Goal: Information Seeking & Learning: Learn about a topic

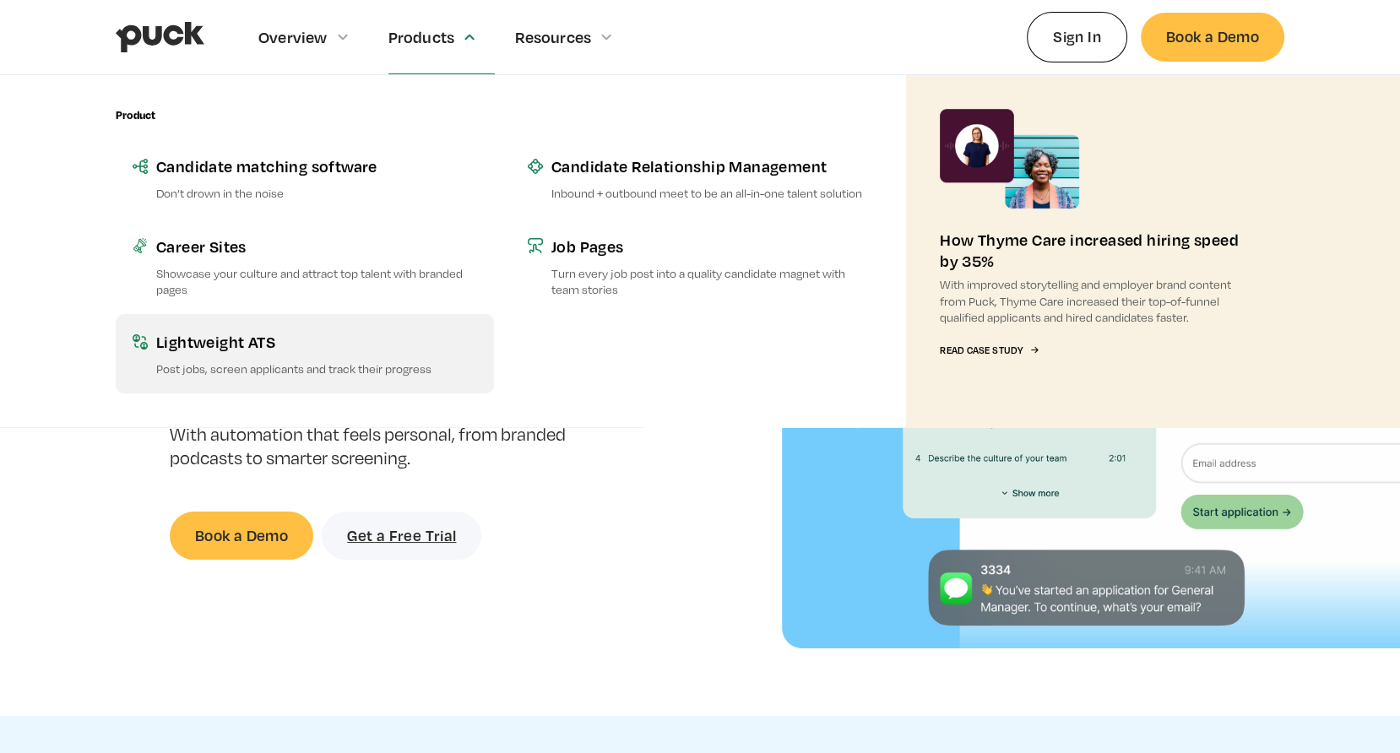
click at [283, 338] on div "Lightweight ATS" at bounding box center [316, 341] width 321 height 21
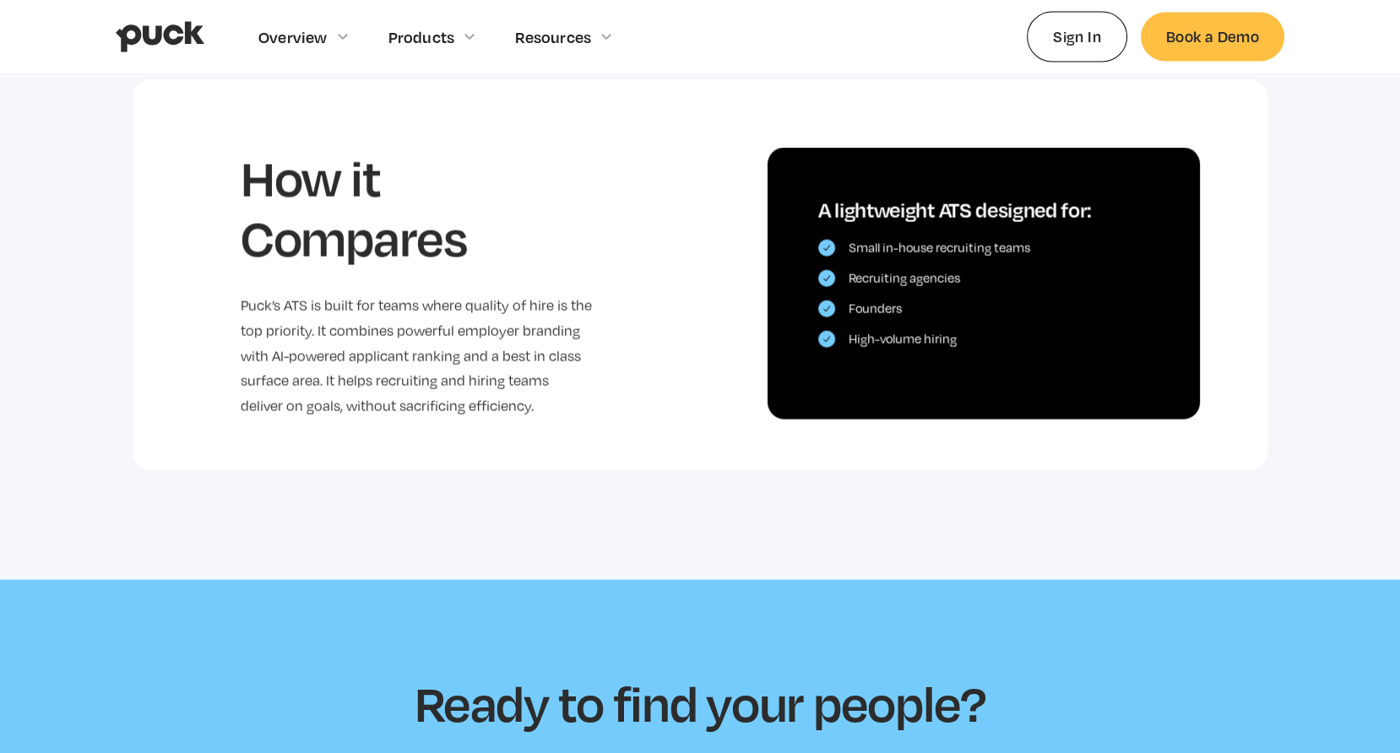
scroll to position [3291, 0]
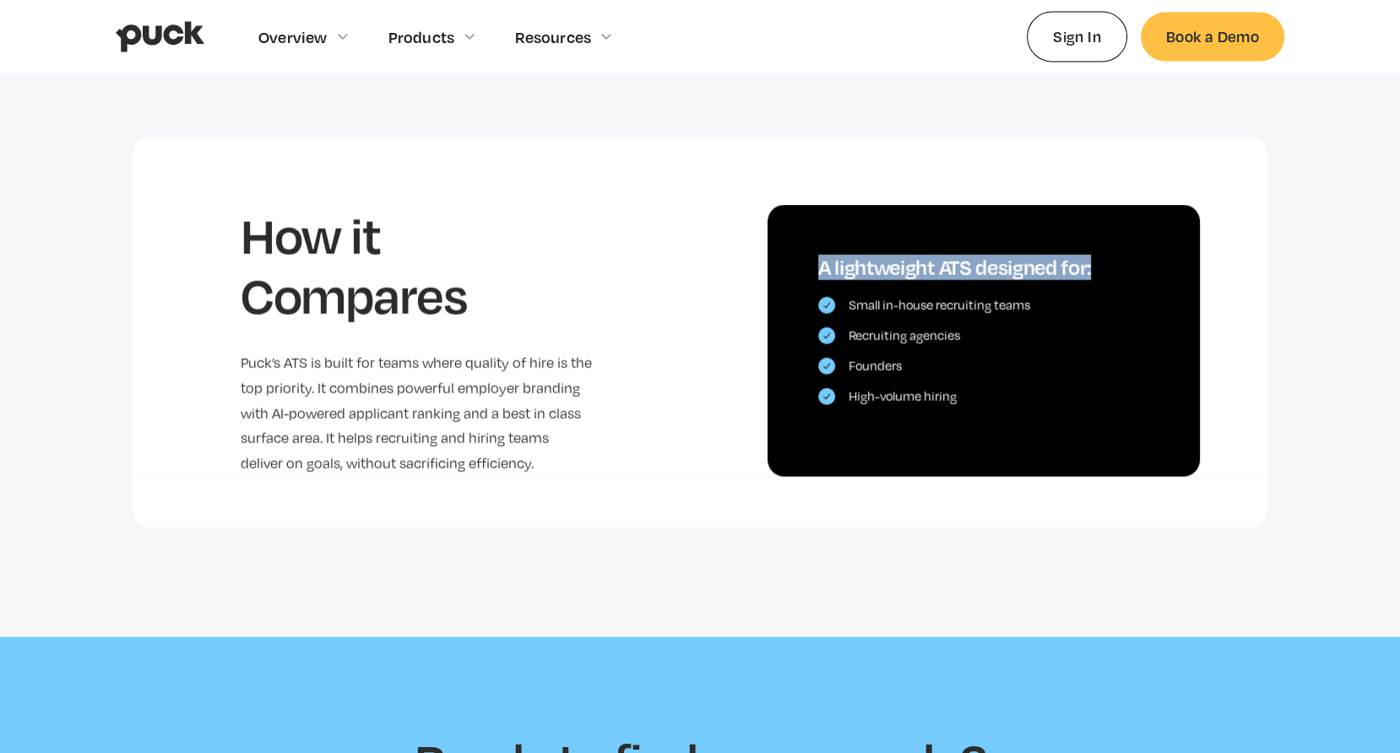
drag, startPoint x: 1091, startPoint y: 253, endPoint x: 812, endPoint y: 254, distance: 278.7
click at [812, 254] on div "A lightweight ATS designed for: Small in-house recruiting teams Recruiting agen…" at bounding box center [984, 340] width 432 height 271
copy div "A lightweight ATS designed for:"
